Goal: Use online tool/utility: Utilize a website feature to perform a specific function

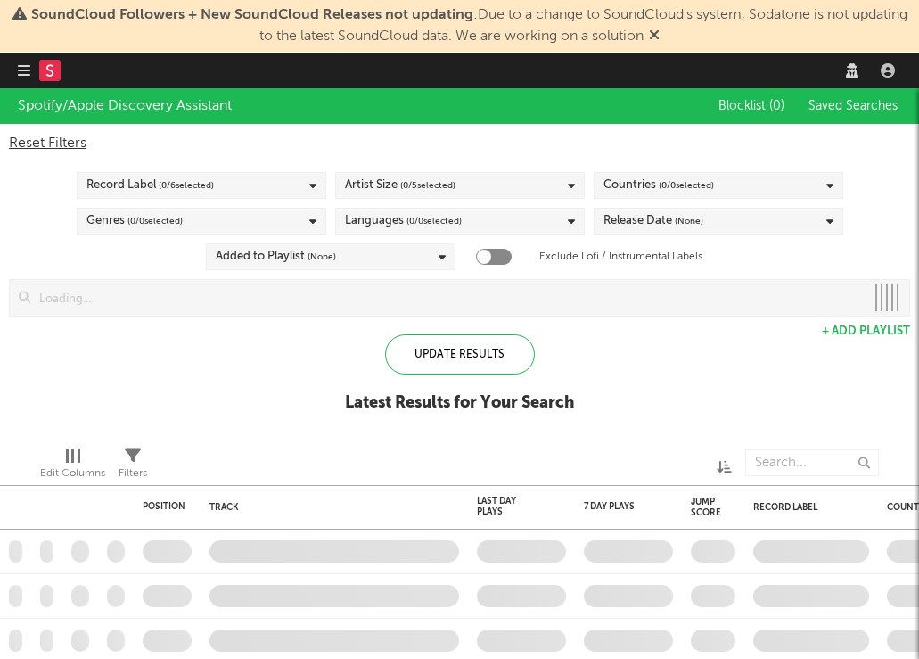
checkbox input "true"
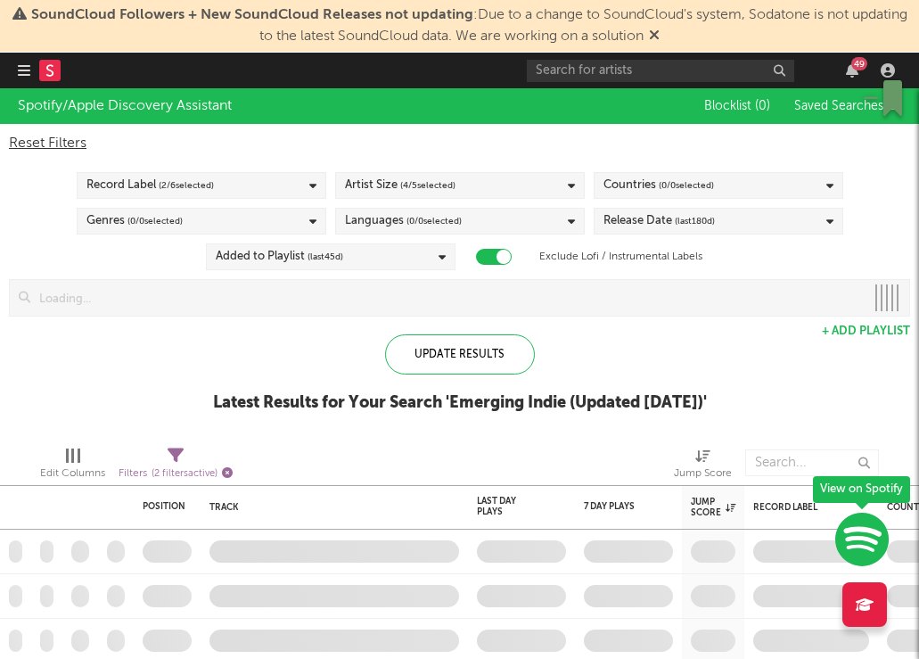
click at [228, 472] on icon "button" at bounding box center [227, 472] width 11 height 11
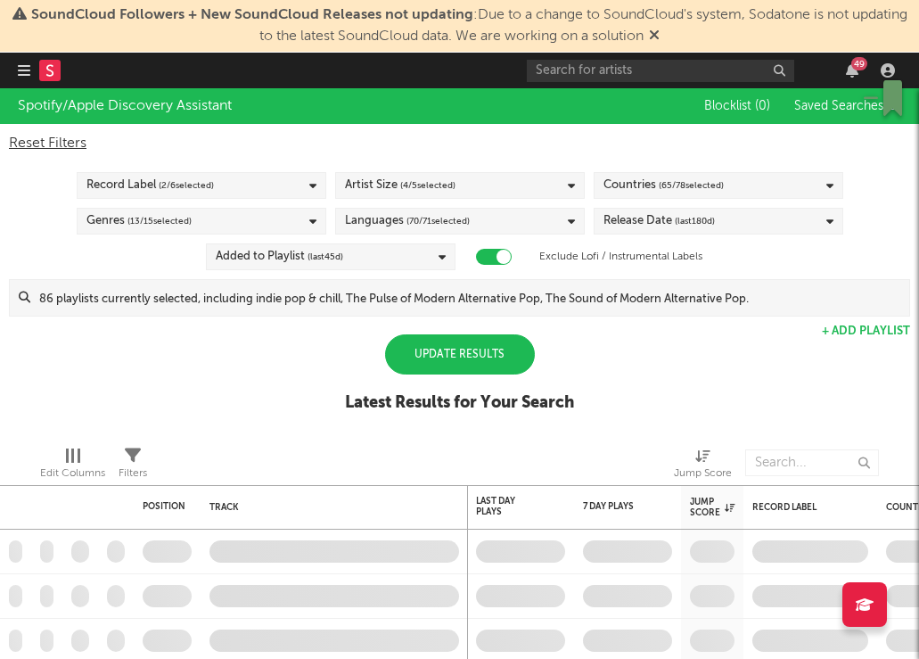
click at [18, 72] on icon "button" at bounding box center [24, 70] width 12 height 14
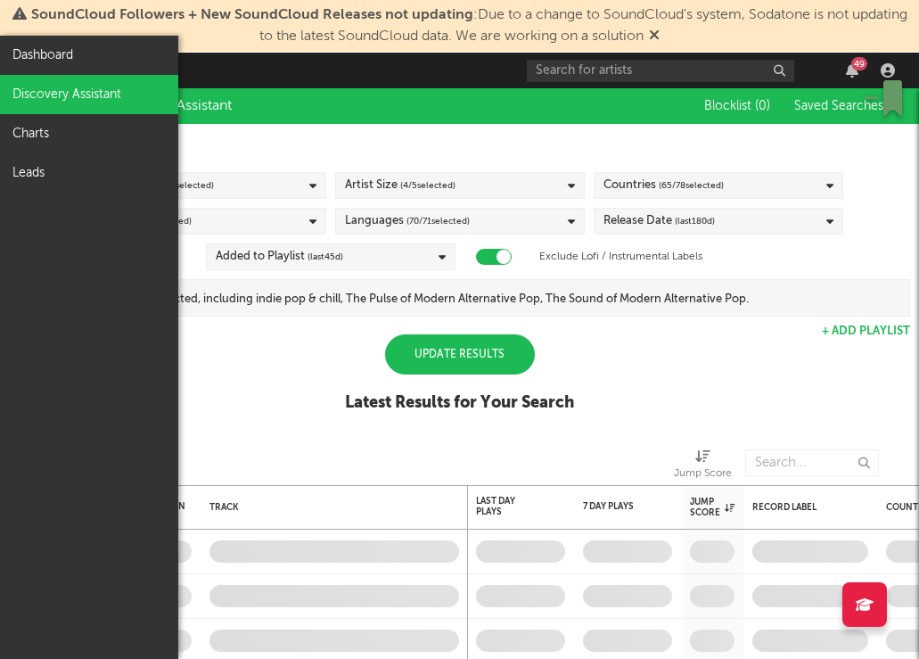
click at [71, 93] on link "Discovery Assistant" at bounding box center [89, 94] width 178 height 39
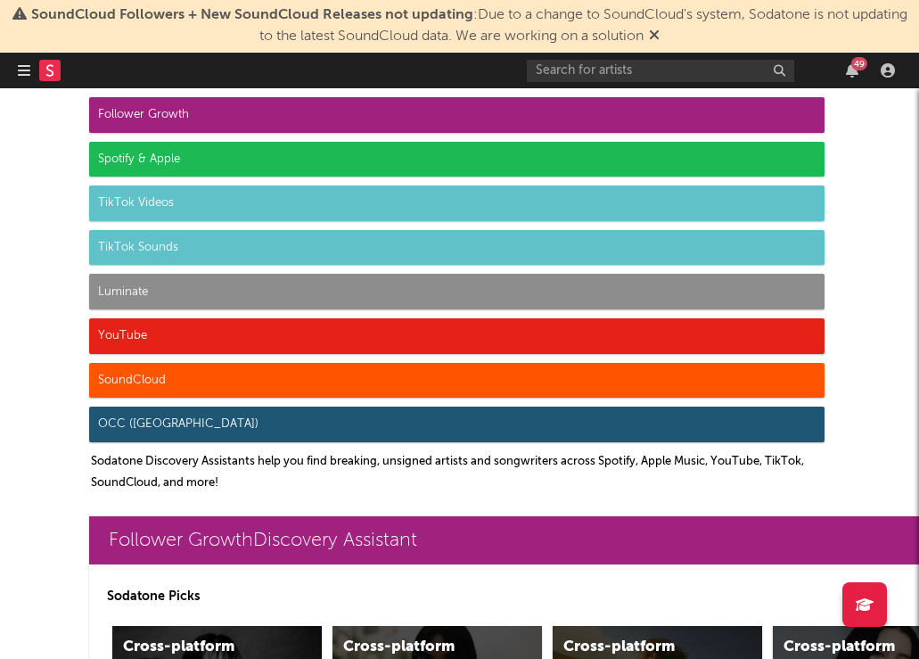
click at [21, 73] on icon "button" at bounding box center [24, 70] width 12 height 14
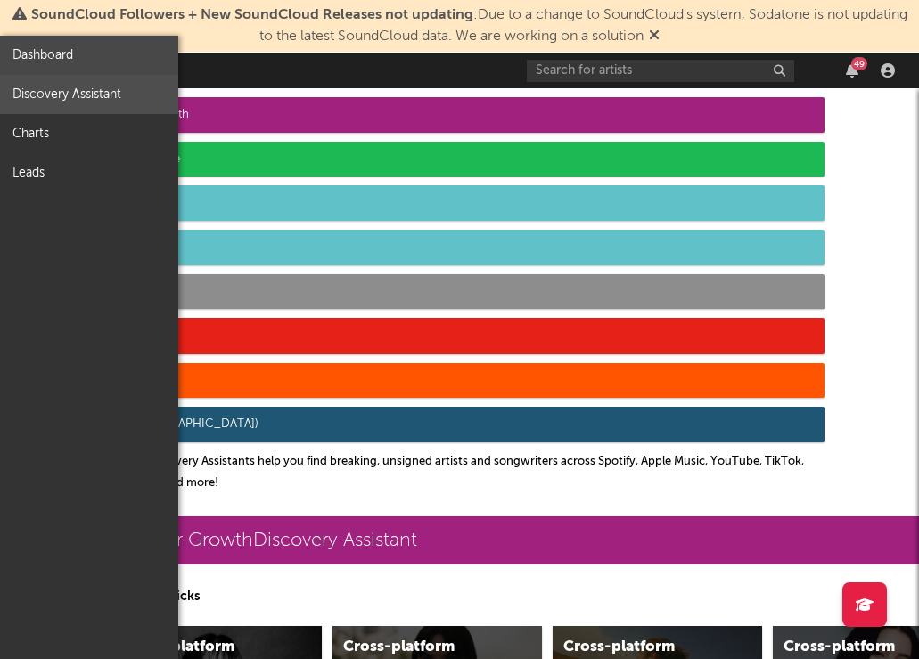
click at [53, 56] on link "Dashboard" at bounding box center [89, 55] width 178 height 39
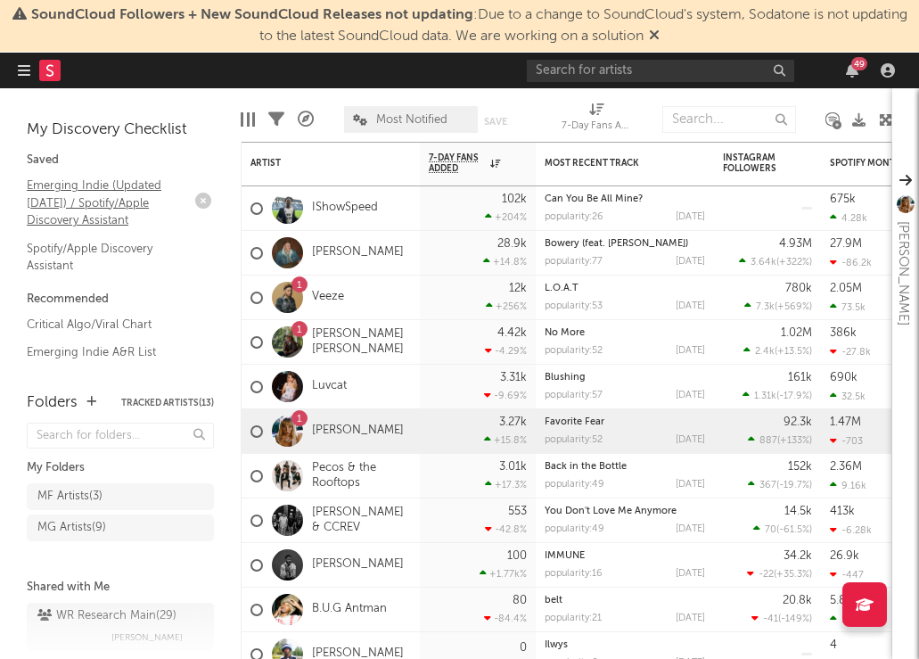
click at [145, 197] on link "Emerging Indie (Updated March 31) / Spotify/Apple Discovery Assistant" at bounding box center [111, 203] width 169 height 54
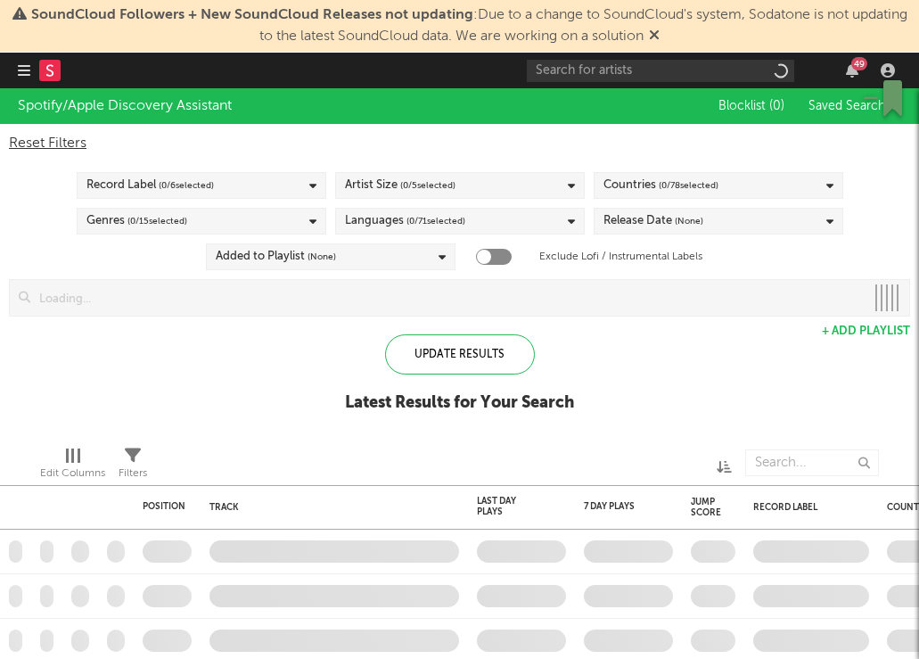
checkbox input "true"
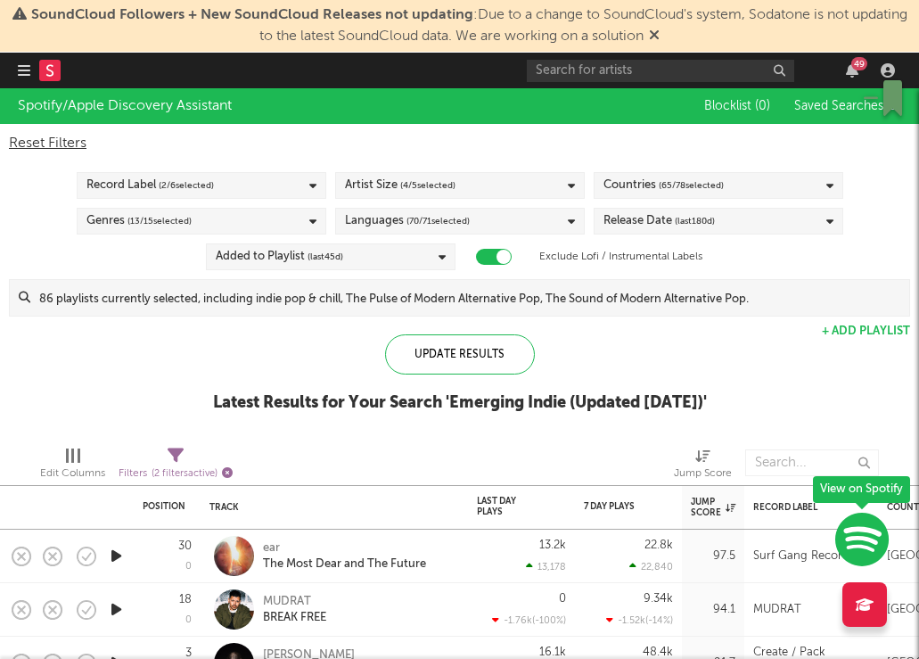
click at [231, 472] on icon "button" at bounding box center [227, 472] width 11 height 11
